Goal: Information Seeking & Learning: Check status

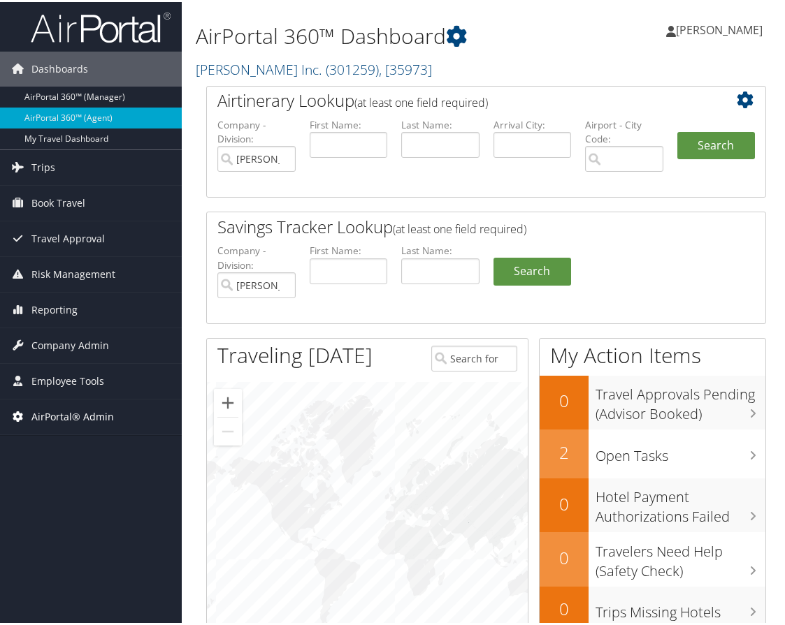
click at [84, 407] on span "AirPortal® Admin" at bounding box center [72, 415] width 82 height 35
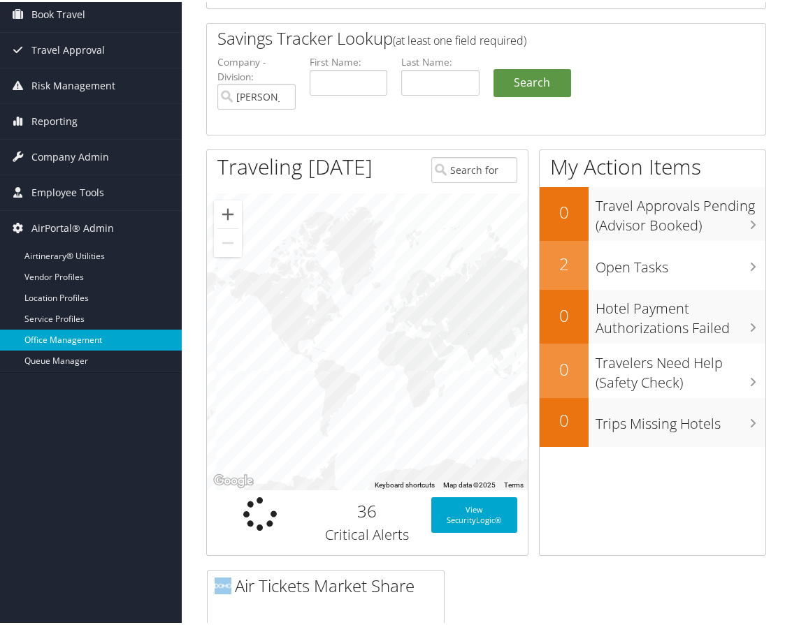
scroll to position [210, 0]
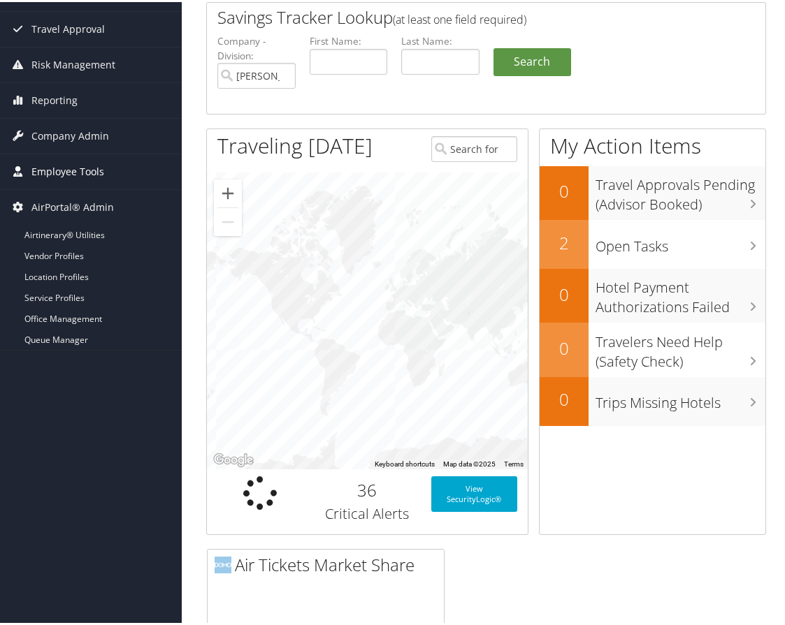
click at [73, 178] on span "Employee Tools" at bounding box center [67, 169] width 73 height 35
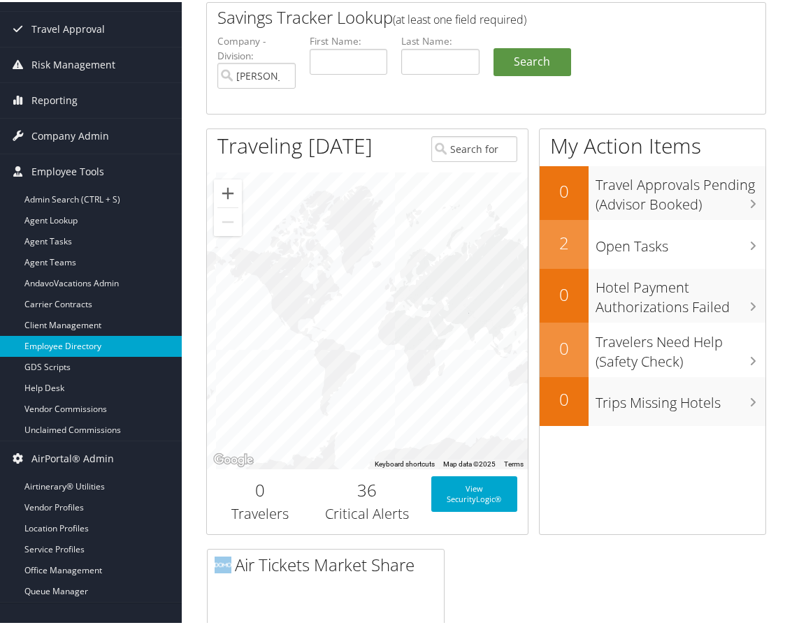
click at [68, 341] on link "Employee Directory" at bounding box center [91, 344] width 182 height 21
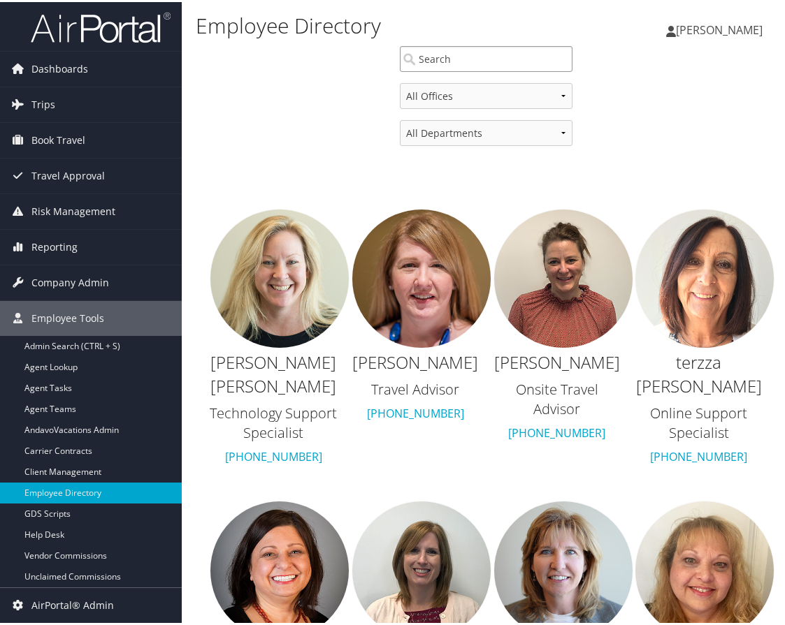
click at [450, 56] on input "search" at bounding box center [486, 57] width 173 height 26
drag, startPoint x: 442, startPoint y: 61, endPoint x: 382, endPoint y: 61, distance: 60.1
click at [382, 61] on div "[PERSON_NAME]" at bounding box center [486, 62] width 581 height 37
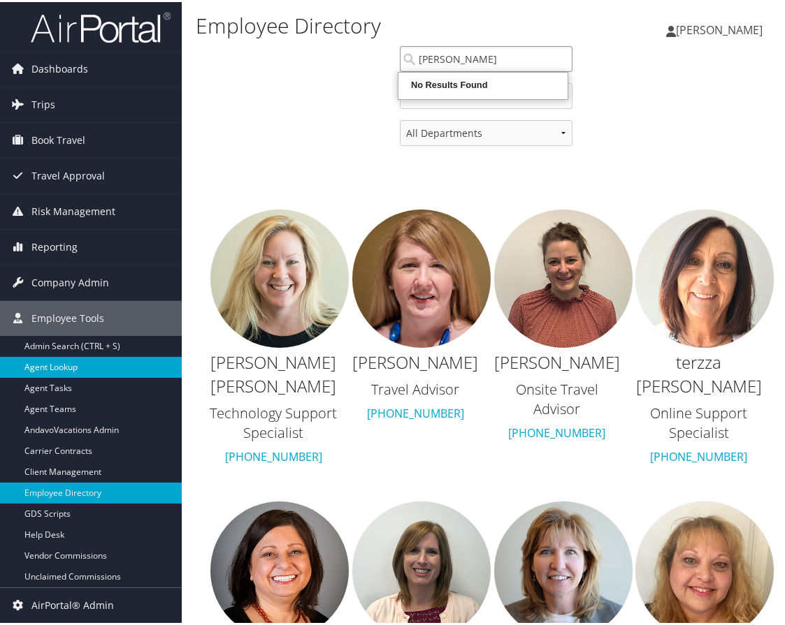
type input "[PERSON_NAME]"
click at [87, 361] on link "Agent Lookup" at bounding box center [91, 365] width 182 height 21
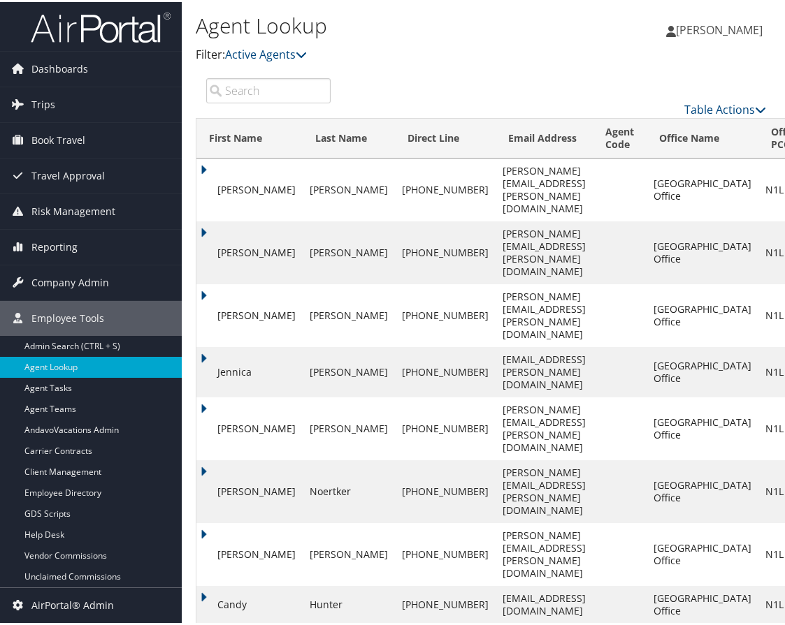
click at [265, 87] on input "search" at bounding box center [268, 88] width 124 height 25
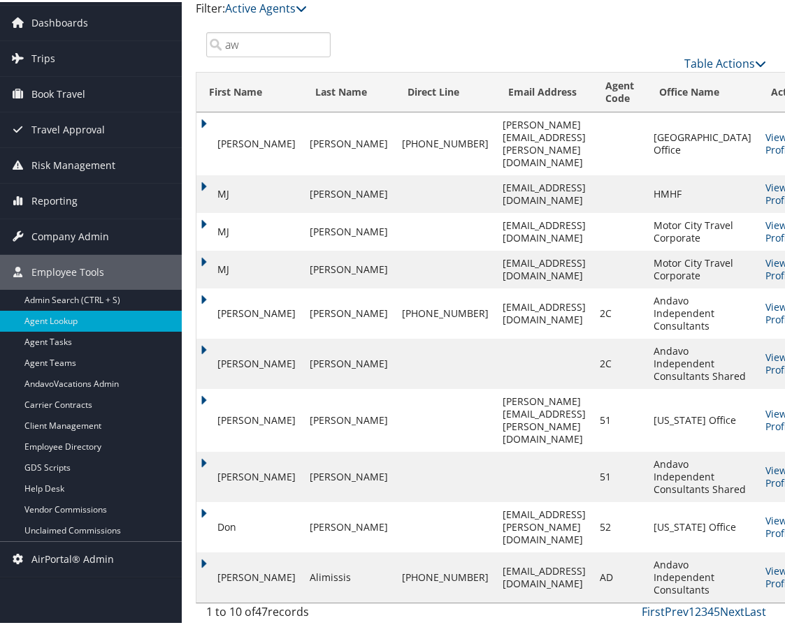
scroll to position [36, 0]
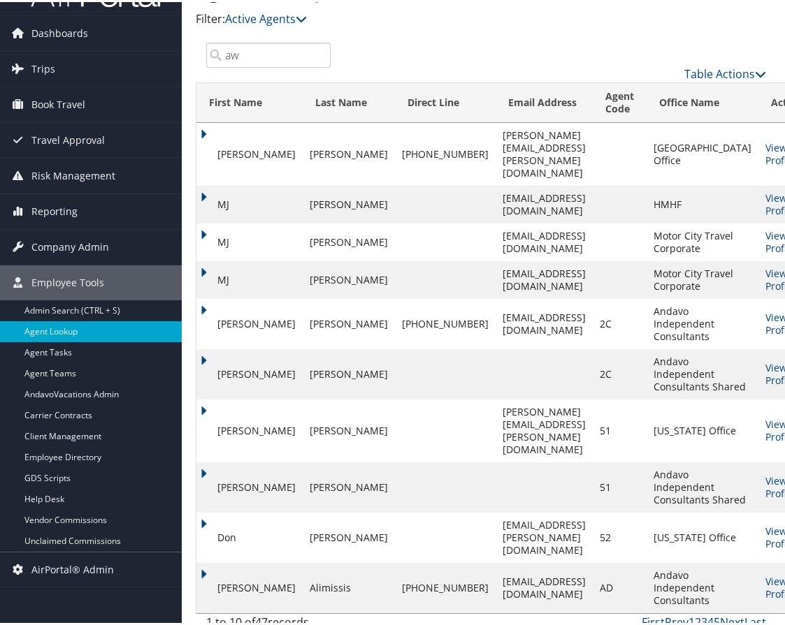
drag, startPoint x: 270, startPoint y: 8, endPoint x: 208, endPoint y: 7, distance: 62.2
click at [208, 7] on div "Agent Lookup Filter: Active Agents Deactivated Agents All Agents Emily Drees aw…" at bounding box center [486, 300] width 609 height 672
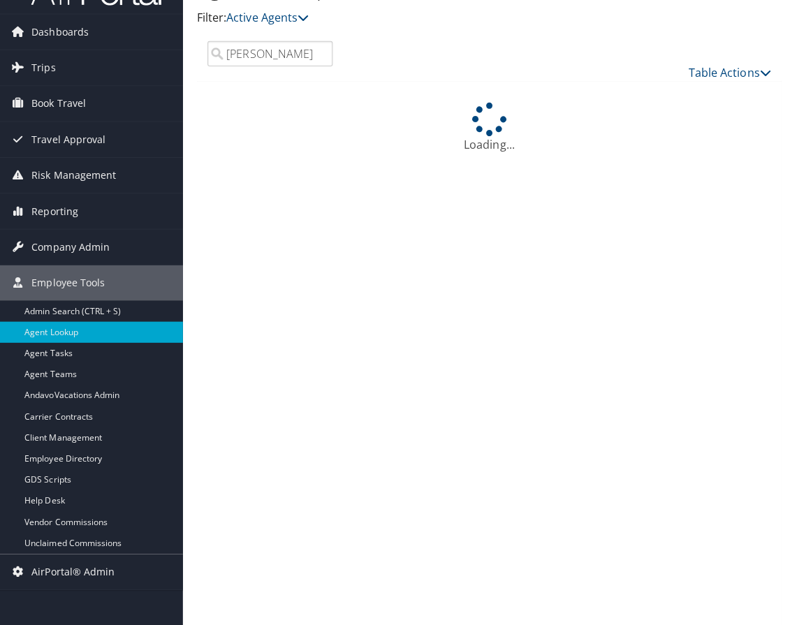
scroll to position [0, 0]
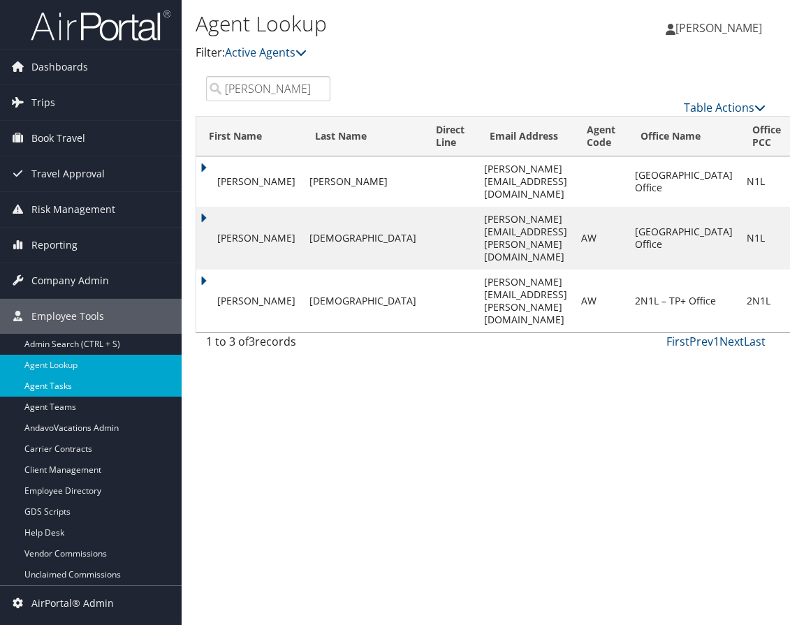
type input "andrew"
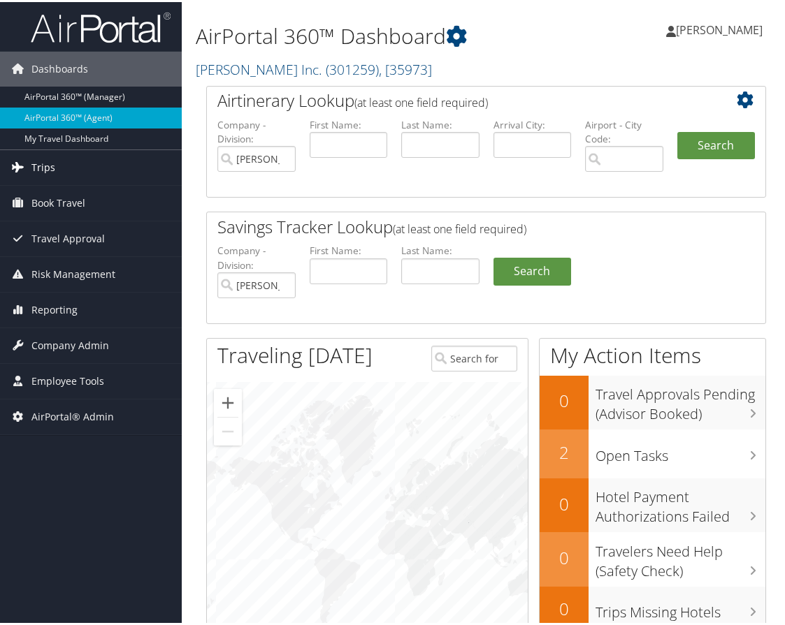
click at [66, 166] on link "Trips" at bounding box center [91, 165] width 182 height 35
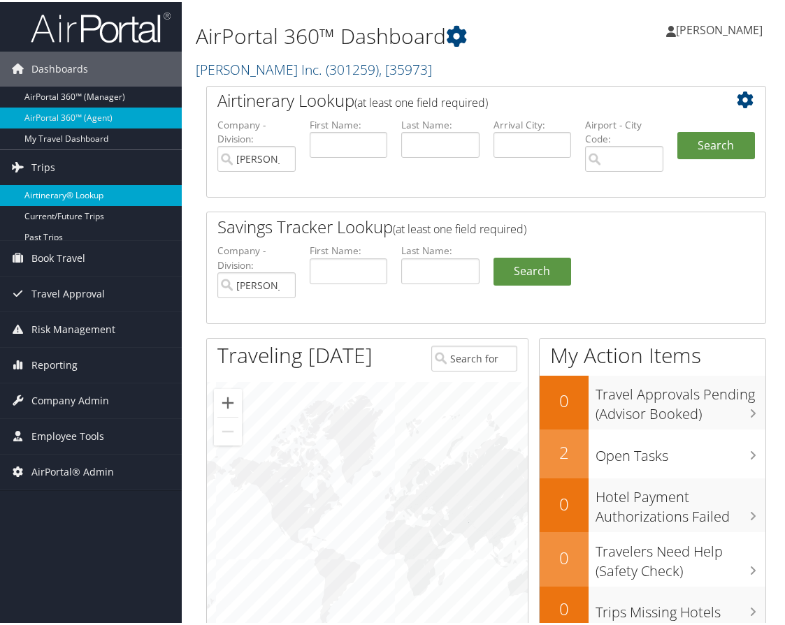
click at [63, 189] on link "Airtinerary® Lookup" at bounding box center [91, 193] width 182 height 21
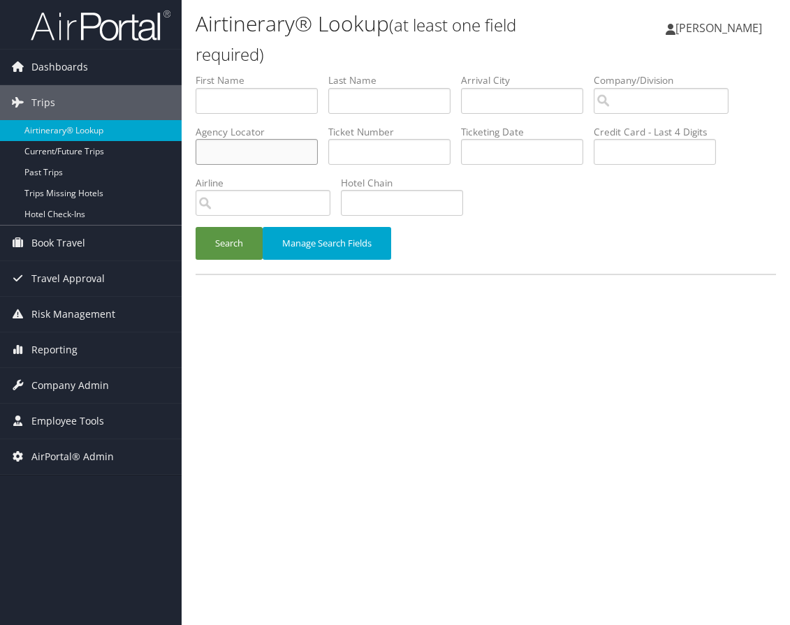
paste input "N2CG9U"
type input "N2CG9U"
click at [229, 245] on button "Search" at bounding box center [229, 243] width 67 height 33
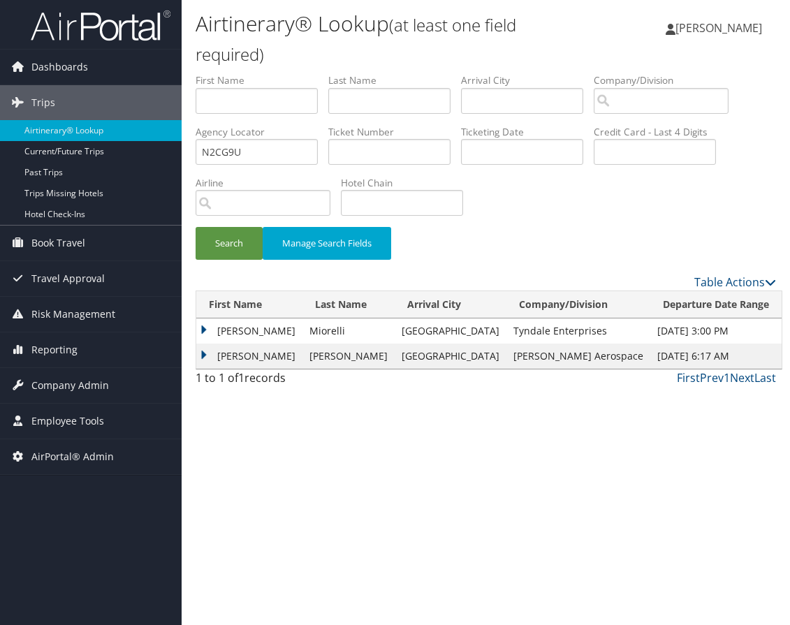
click at [201, 356] on td "Matthew" at bounding box center [249, 356] width 106 height 25
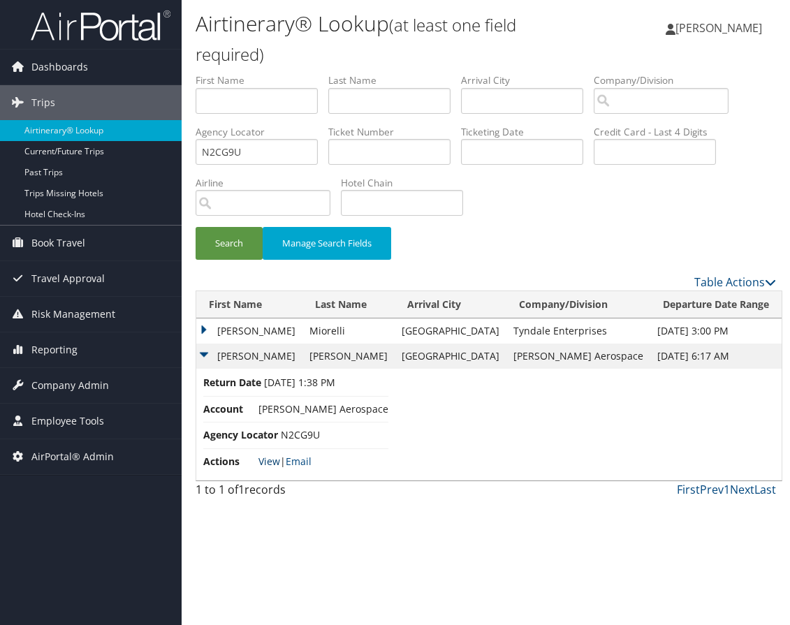
click at [266, 461] on link "View" at bounding box center [270, 461] width 22 height 13
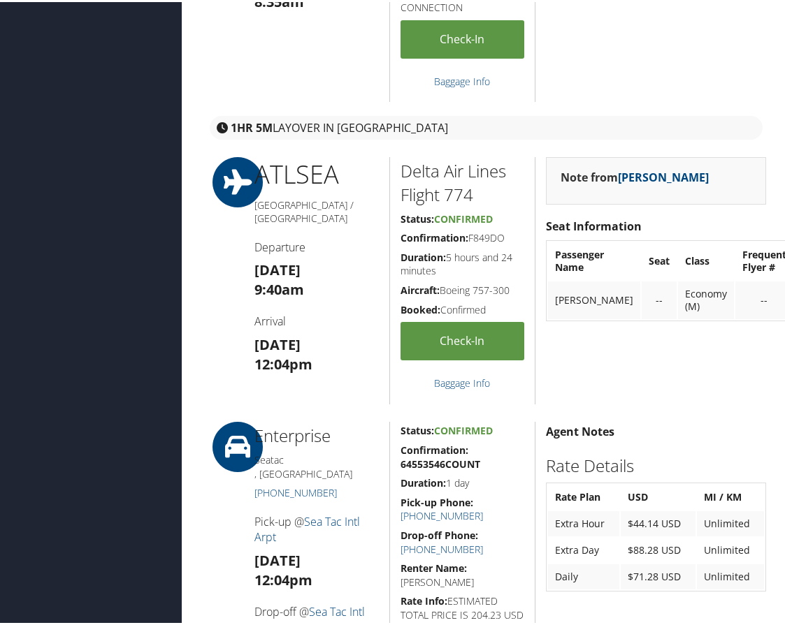
scroll to position [3634, 0]
